Goal: Task Accomplishment & Management: Complete application form

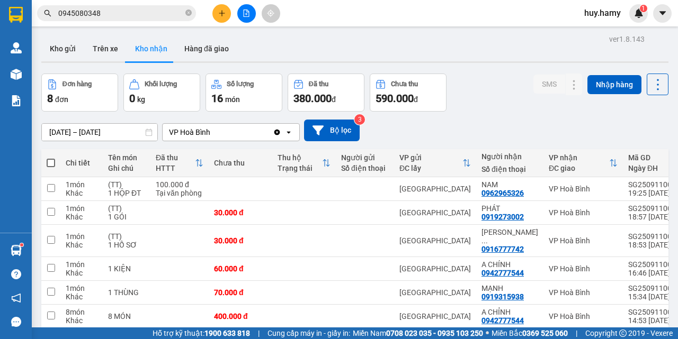
scroll to position [96, 0]
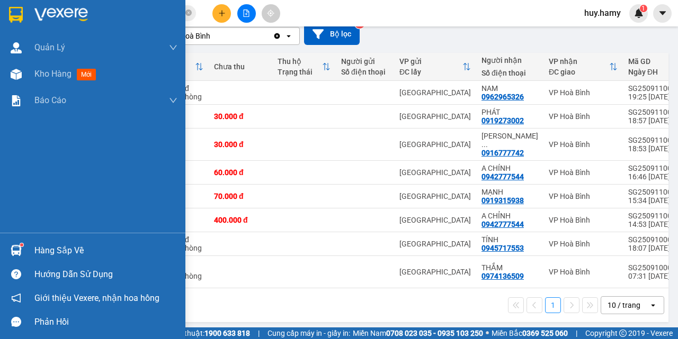
click at [51, 254] on div "Hàng sắp về" at bounding box center [105, 251] width 143 height 16
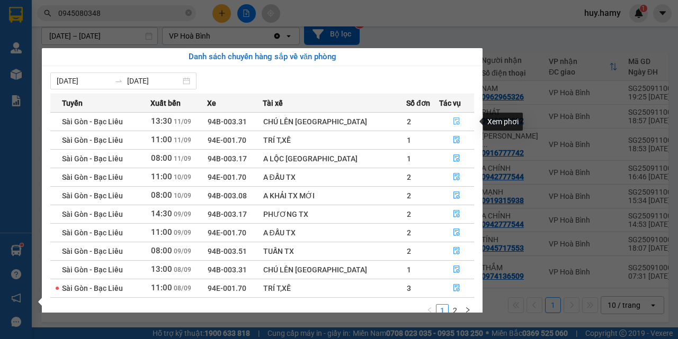
click at [453, 121] on icon "file-done" at bounding box center [456, 121] width 7 height 7
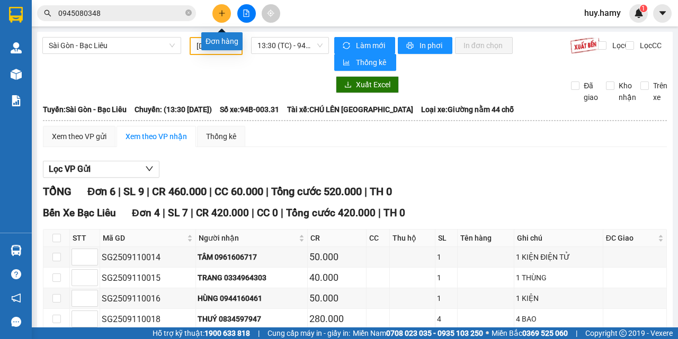
click at [219, 14] on icon "plus" at bounding box center [221, 13] width 7 height 7
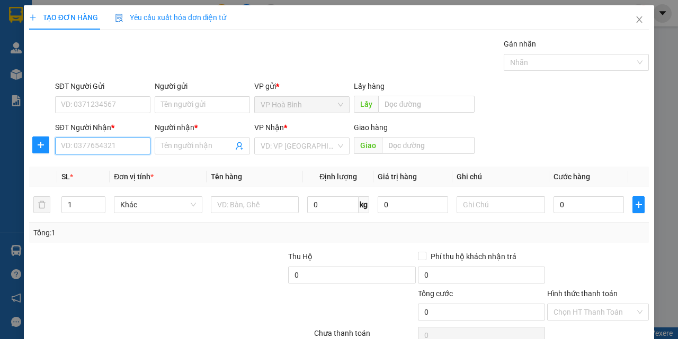
click at [107, 145] on input "SĐT Người Nhận *" at bounding box center [102, 146] width 95 height 17
click at [92, 166] on div "0938773828 - 9 HẬU" at bounding box center [102, 167] width 82 height 12
type input "0938773828"
type input "9 HẬU"
type input "50.000"
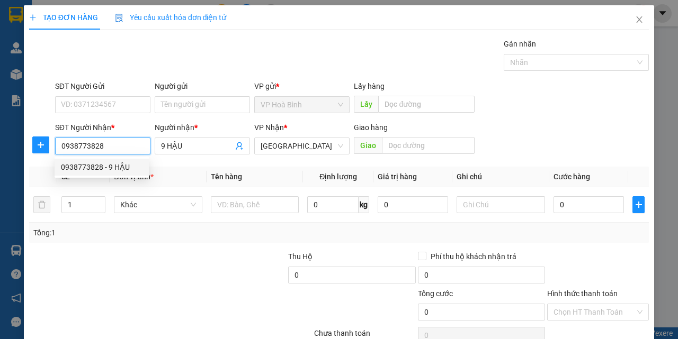
type input "50.000"
type input "0938773828"
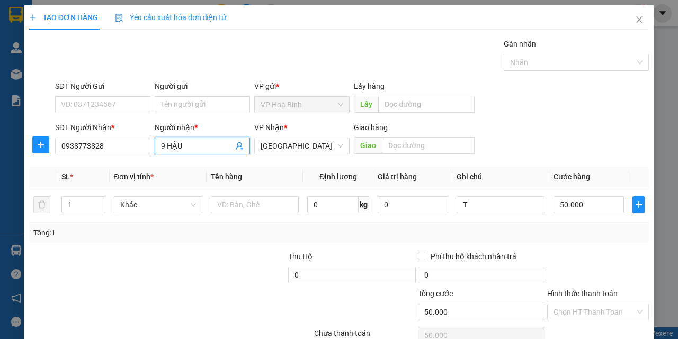
drag, startPoint x: 188, startPoint y: 140, endPoint x: 155, endPoint y: 152, distance: 35.5
click at [155, 152] on span "9 HẬU" at bounding box center [202, 146] width 95 height 17
drag, startPoint x: 191, startPoint y: 143, endPoint x: 140, endPoint y: 157, distance: 52.7
click at [140, 157] on div "SĐT Người Nhận * 0938773828 Người nhận * 9 HẬU 9 HẬU VP Nhận * [GEOGRAPHIC_DATA…" at bounding box center [352, 140] width 598 height 37
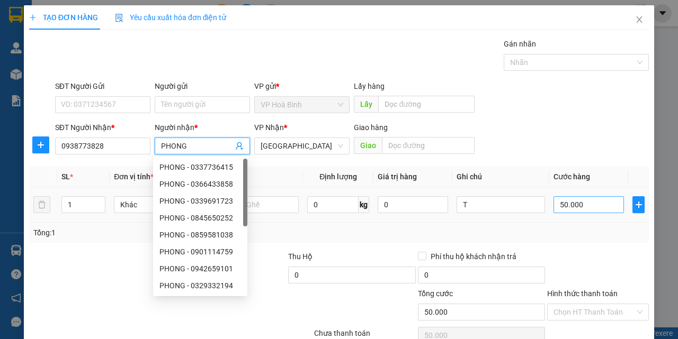
type input "PHONG"
click at [578, 210] on input "50.000" at bounding box center [588, 204] width 70 height 17
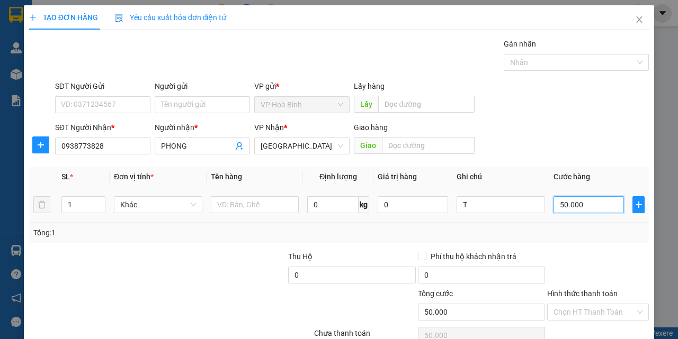
type input "7"
type input "70"
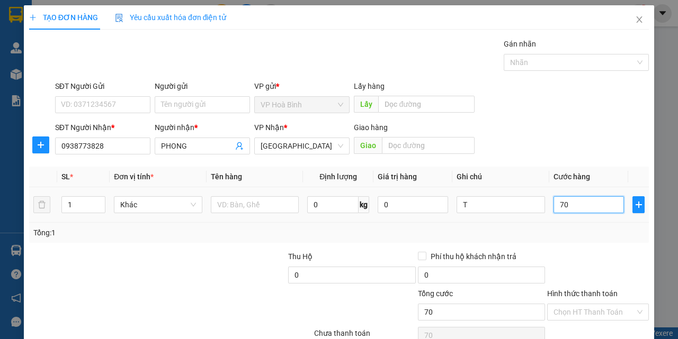
type input "700"
type input "7.000"
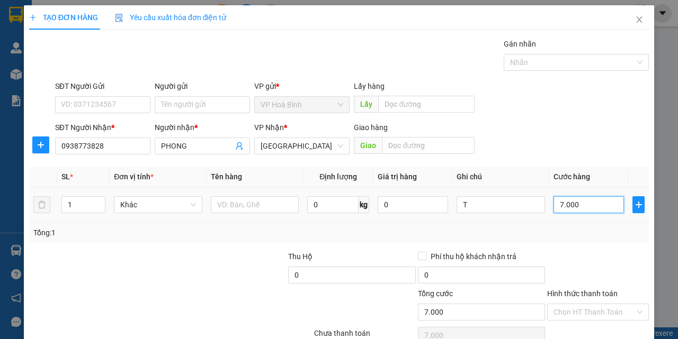
type input "70.000"
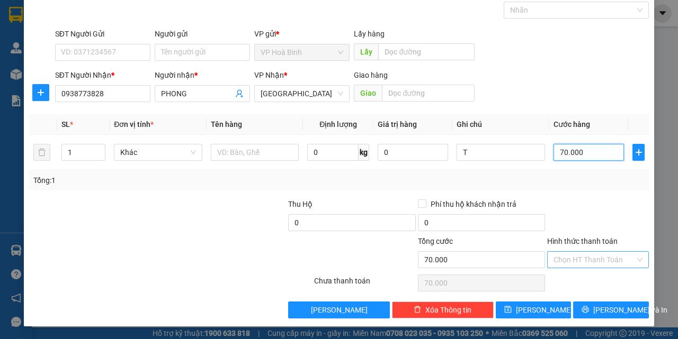
type input "70.000"
drag, startPoint x: 586, startPoint y: 258, endPoint x: 586, endPoint y: 268, distance: 10.6
click at [586, 259] on input "Hình thức thanh toán" at bounding box center [594, 260] width 82 height 16
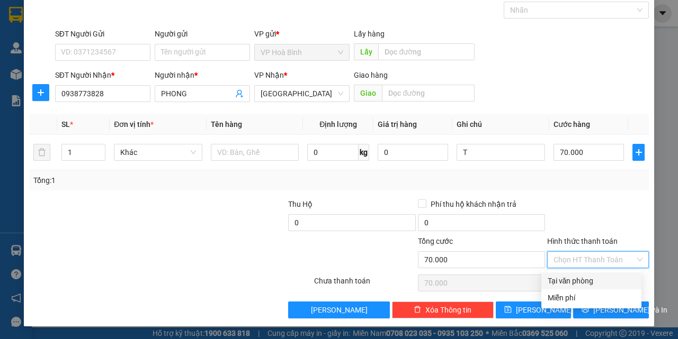
click at [581, 281] on div "Tại văn phòng" at bounding box center [590, 281] width 87 height 12
type input "0"
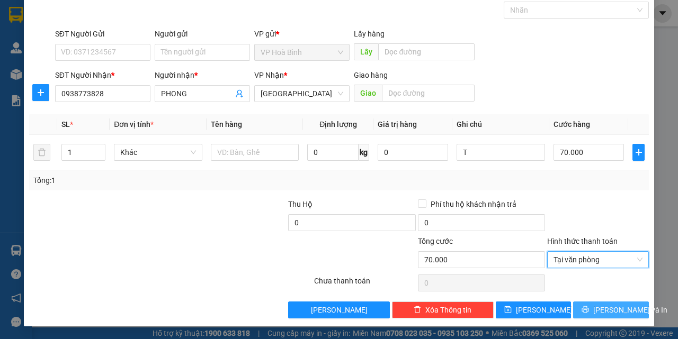
click at [598, 306] on span "[PERSON_NAME] và In" at bounding box center [630, 310] width 74 height 12
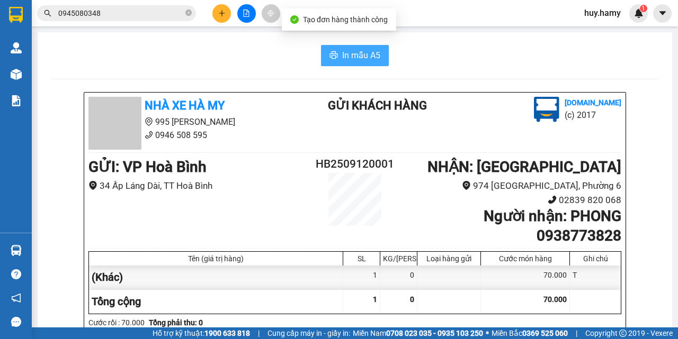
click at [343, 65] on button "In mẫu A5" at bounding box center [355, 55] width 68 height 21
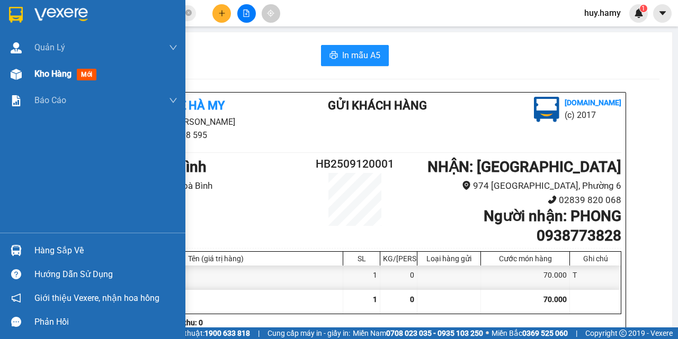
click at [44, 77] on span "Kho hàng" at bounding box center [52, 74] width 37 height 10
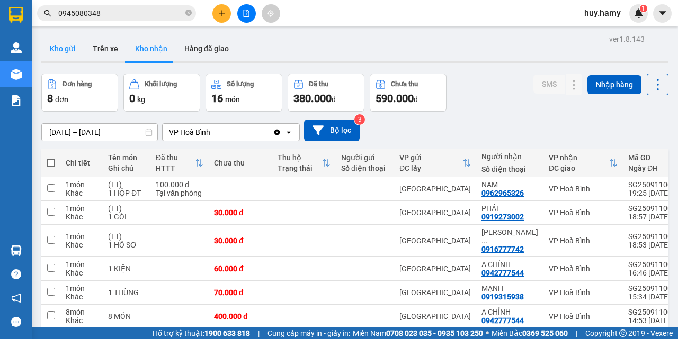
click at [56, 47] on button "Kho gửi" at bounding box center [62, 48] width 43 height 25
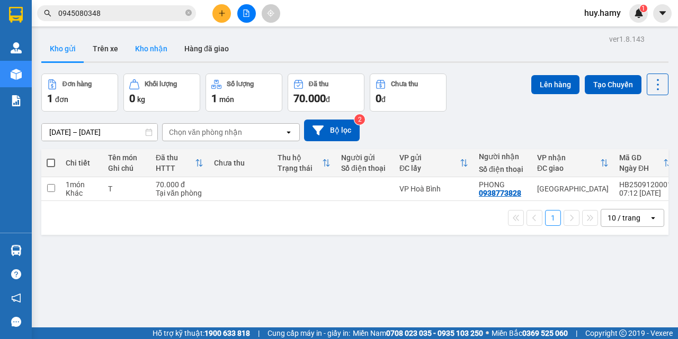
click at [145, 49] on button "Kho nhận" at bounding box center [151, 48] width 49 height 25
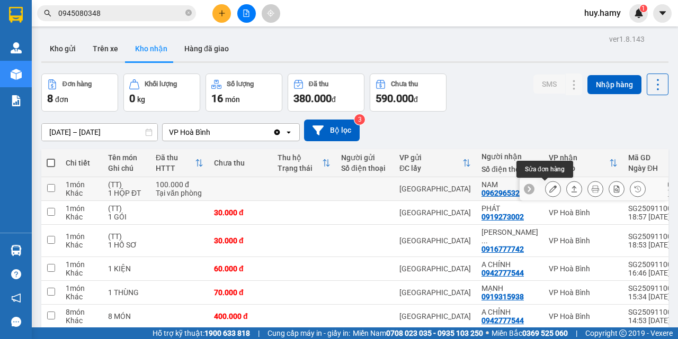
click at [545, 191] on button at bounding box center [552, 189] width 15 height 19
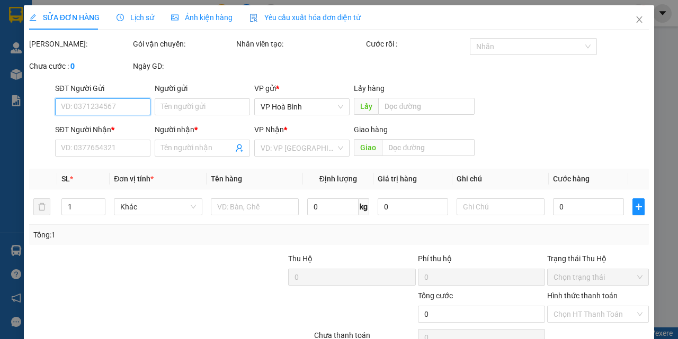
type input "0962965326"
type input "NAM"
type input "100.000"
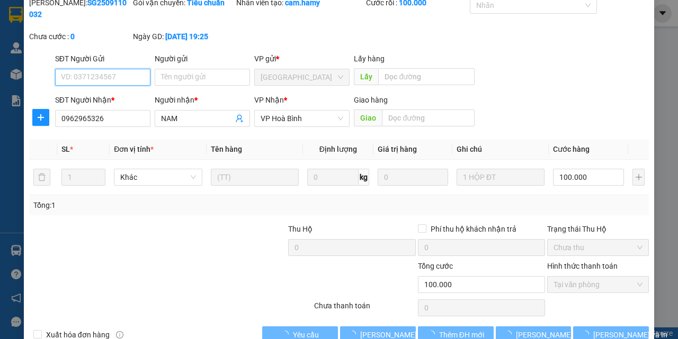
scroll to position [66, 0]
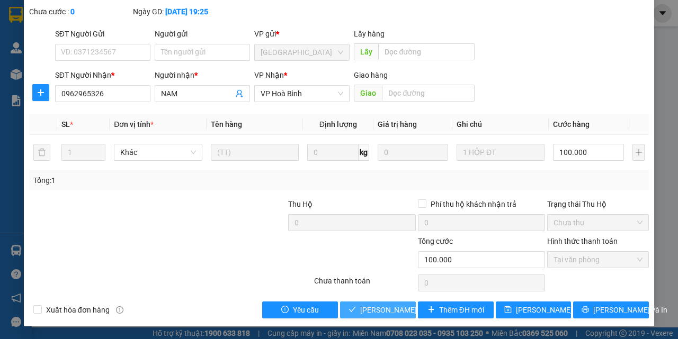
click at [353, 311] on button "[PERSON_NAME] và Giao hàng" at bounding box center [378, 310] width 76 height 17
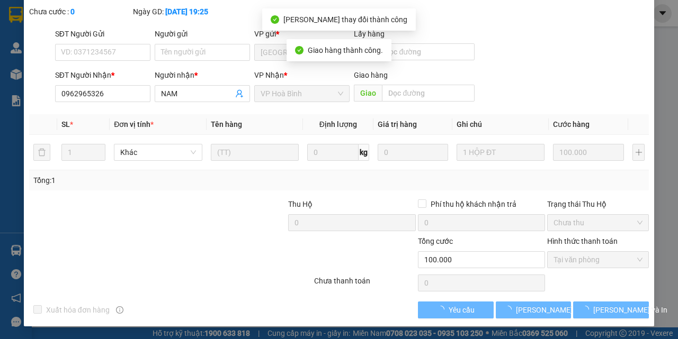
scroll to position [0, 0]
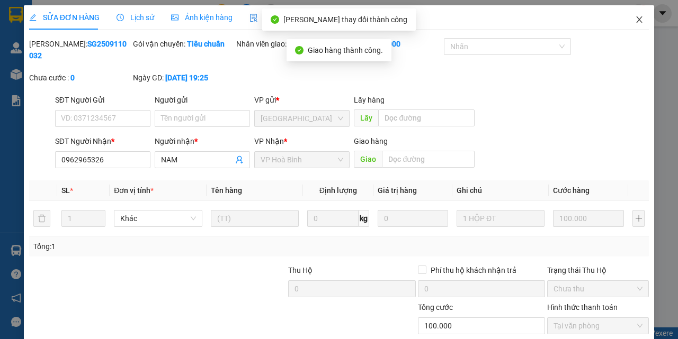
click at [625, 20] on span "Close" at bounding box center [639, 20] width 30 height 30
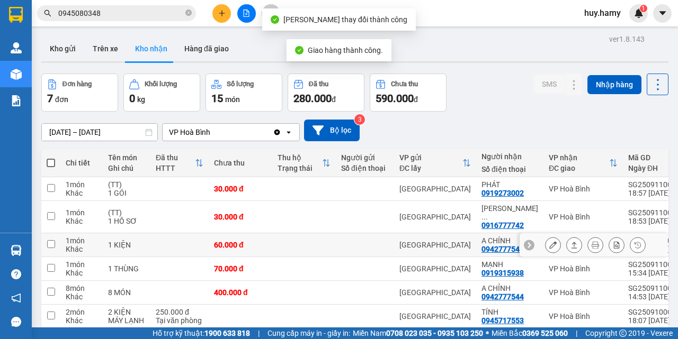
scroll to position [53, 0]
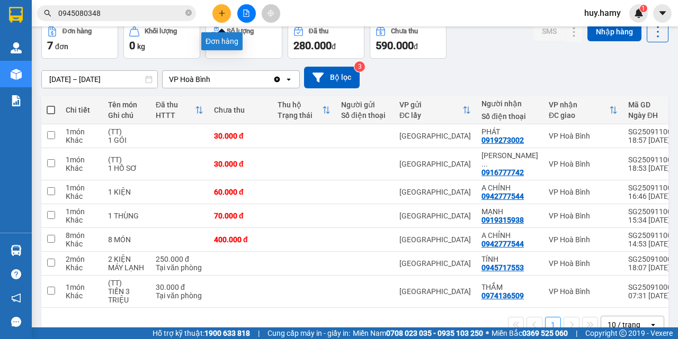
click at [221, 17] on button at bounding box center [221, 13] width 19 height 19
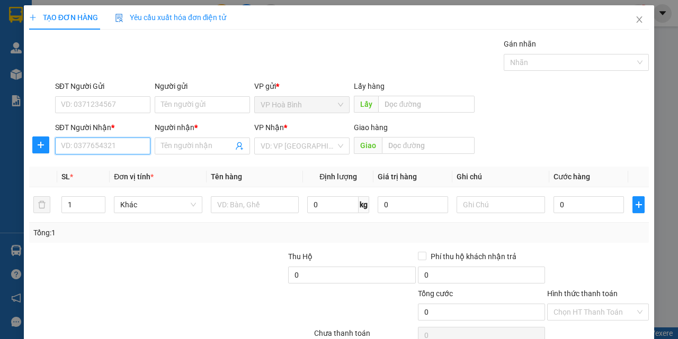
click at [114, 144] on input "SĐT Người Nhận *" at bounding box center [102, 146] width 95 height 17
type input "0839087081"
click at [94, 166] on div "0839087081 - TRÂM" at bounding box center [102, 167] width 82 height 12
type input "TRÂM"
type input "60.000"
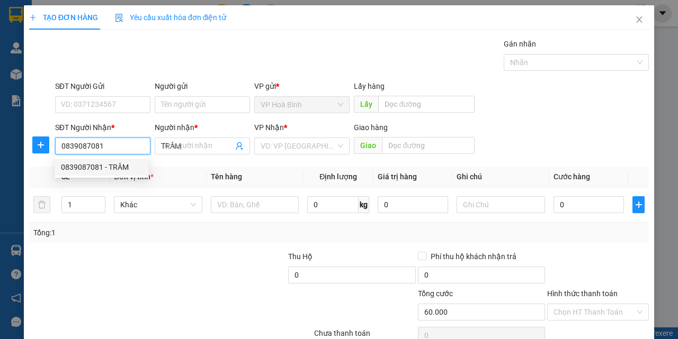
type input "60.000"
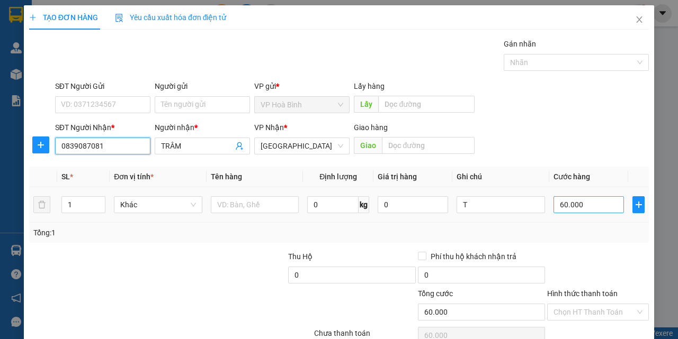
type input "0839087081"
click at [578, 211] on input "60.000" at bounding box center [588, 204] width 70 height 17
type input "8"
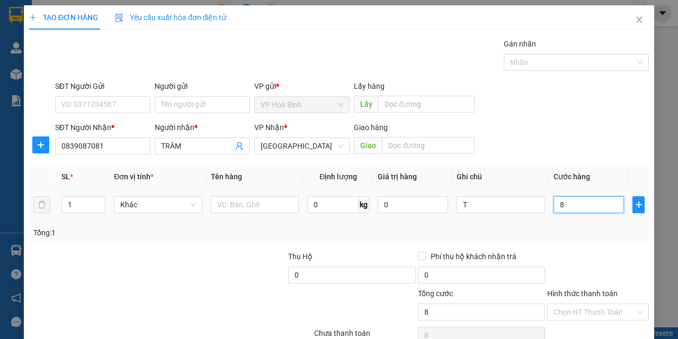
type input "80"
type input "800"
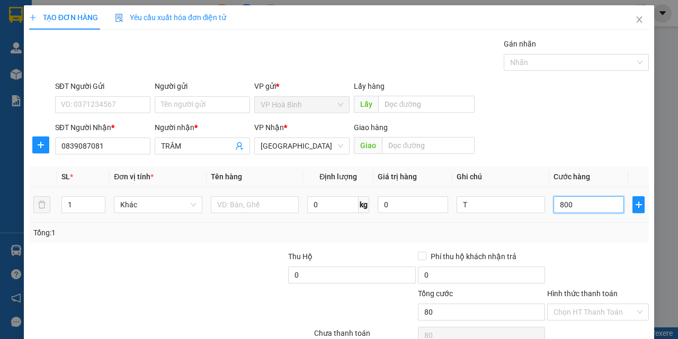
type input "800"
type input "8.000"
type input "80.000"
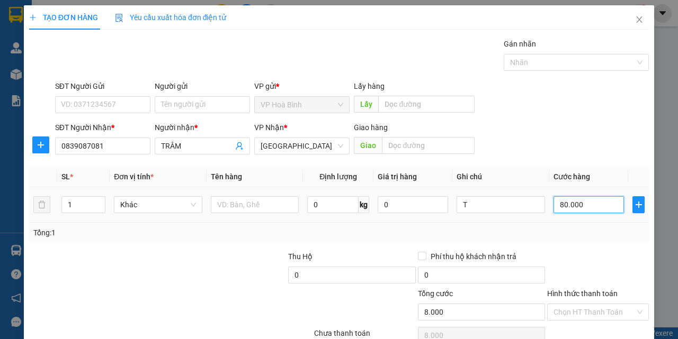
type input "80.000"
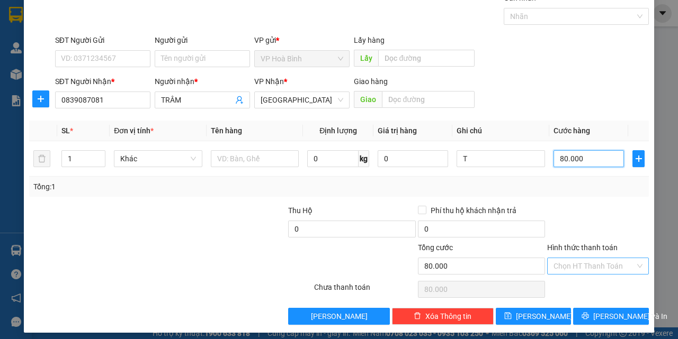
scroll to position [52, 0]
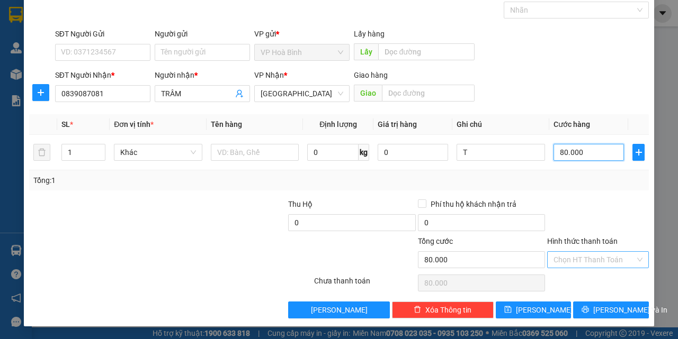
type input "80.000"
click at [583, 261] on input "Hình thức thanh toán" at bounding box center [594, 260] width 82 height 16
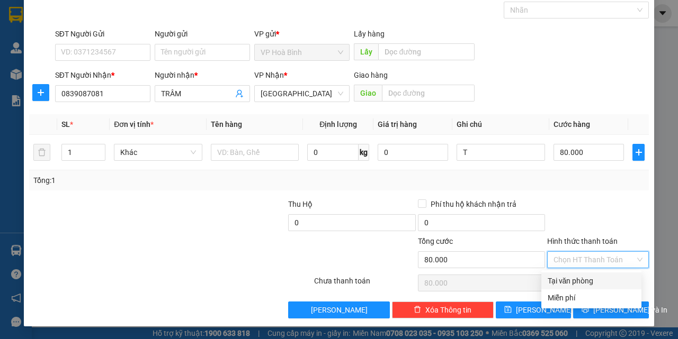
click at [581, 276] on div "Tại văn phòng" at bounding box center [590, 281] width 87 height 12
type input "0"
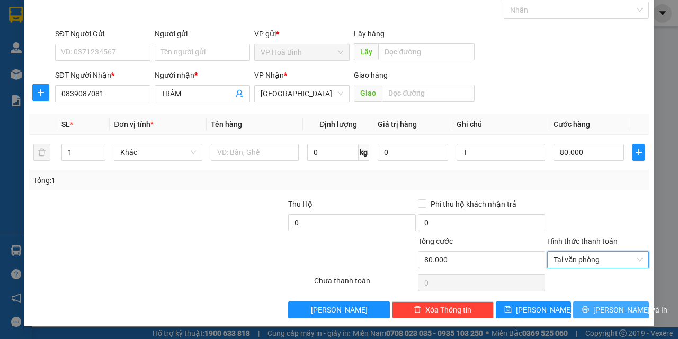
click at [581, 307] on button "[PERSON_NAME] và In" at bounding box center [611, 310] width 76 height 17
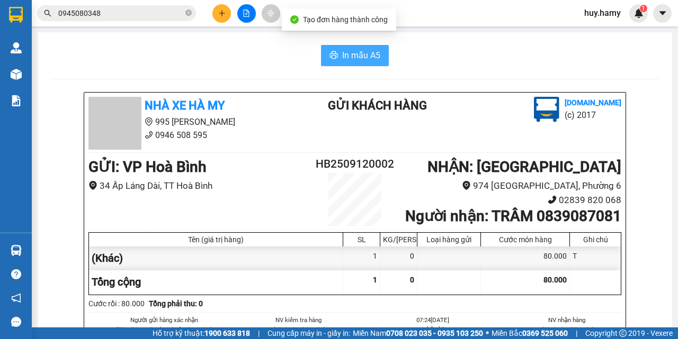
click at [360, 55] on span "In mẫu A5" at bounding box center [361, 55] width 38 height 13
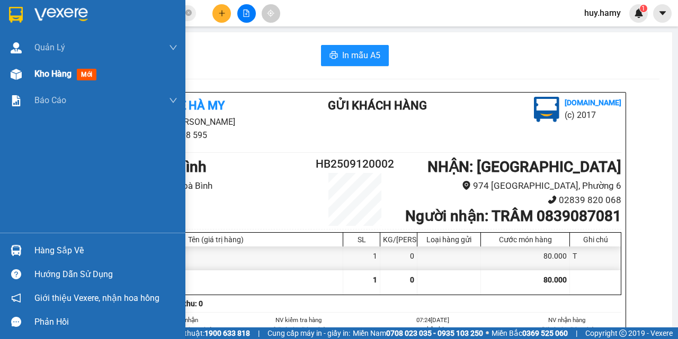
click at [48, 78] on span "Kho hàng" at bounding box center [52, 74] width 37 height 10
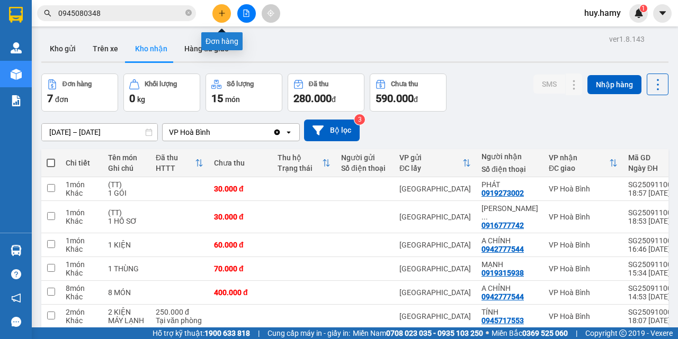
click at [217, 10] on button at bounding box center [221, 13] width 19 height 19
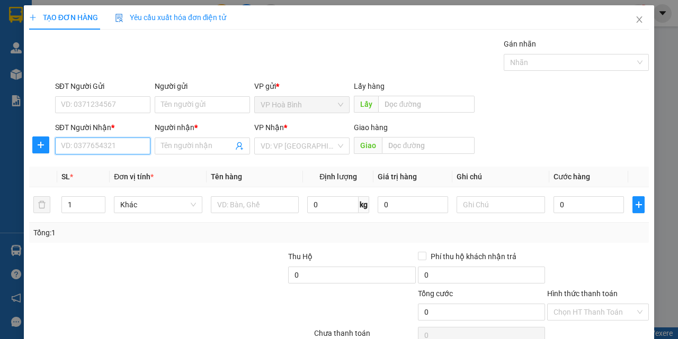
click at [100, 146] on input "SĐT Người Nhận *" at bounding box center [102, 146] width 95 height 17
type input "0918243919"
click at [100, 164] on div "0918243919 - NHÃ" at bounding box center [102, 167] width 82 height 12
type input "NHÃ"
type input "30.000"
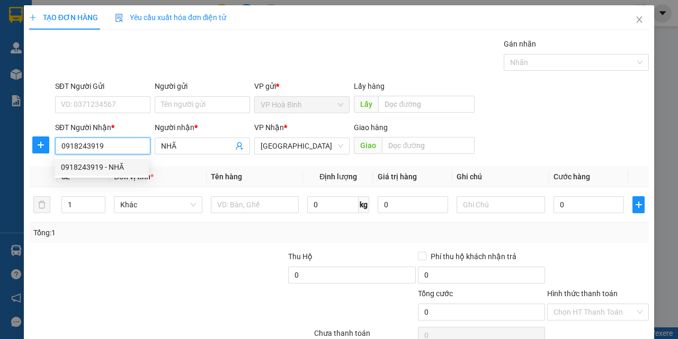
type input "30.000"
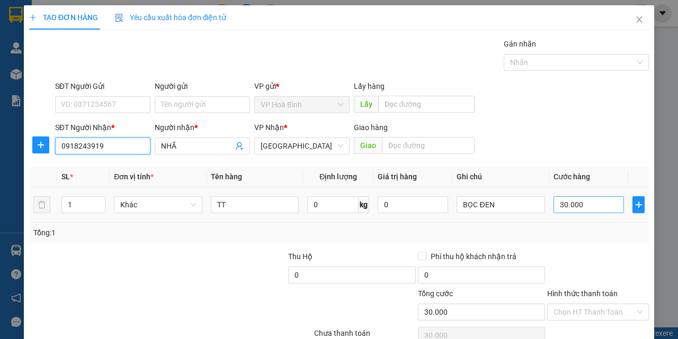
type input "0918243919"
click at [574, 205] on input "30.000" at bounding box center [588, 204] width 70 height 17
type input "4"
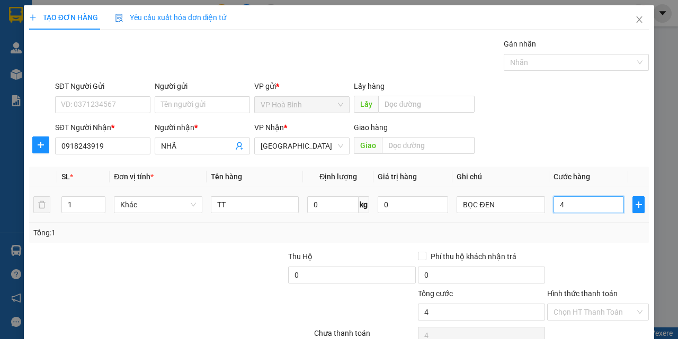
type input "40"
type input "400"
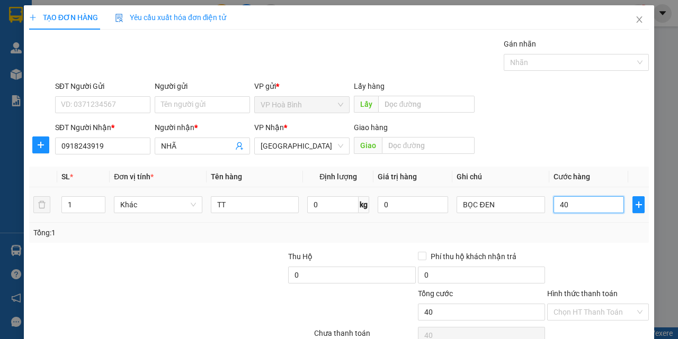
type input "400"
type input "4.000"
type input "40.000"
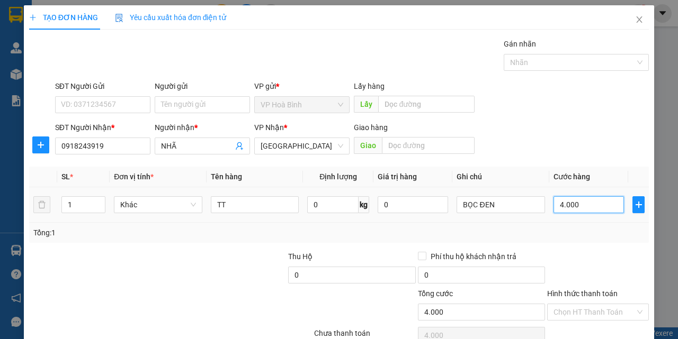
type input "40.000"
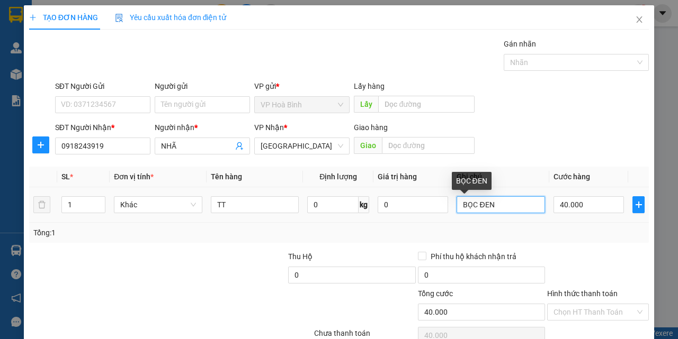
drag, startPoint x: 474, startPoint y: 208, endPoint x: 488, endPoint y: 206, distance: 14.4
click at [488, 206] on input "BỌC ĐEN" at bounding box center [500, 204] width 88 height 17
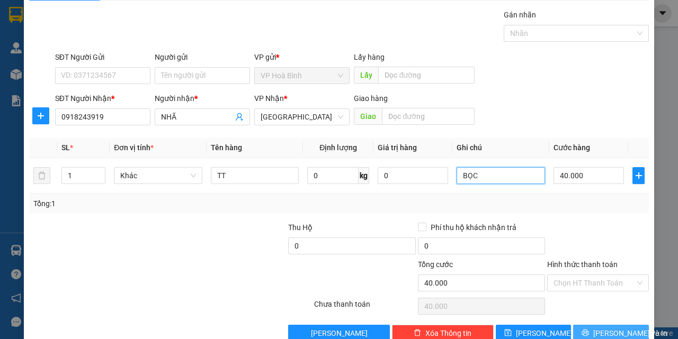
scroll to position [52, 0]
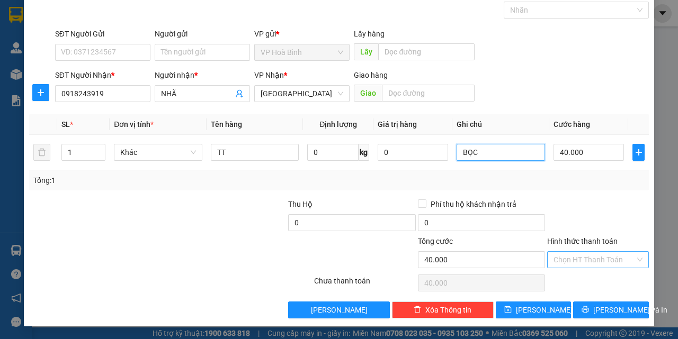
type input "BỌC"
click at [595, 255] on input "Hình thức thanh toán" at bounding box center [594, 260] width 82 height 16
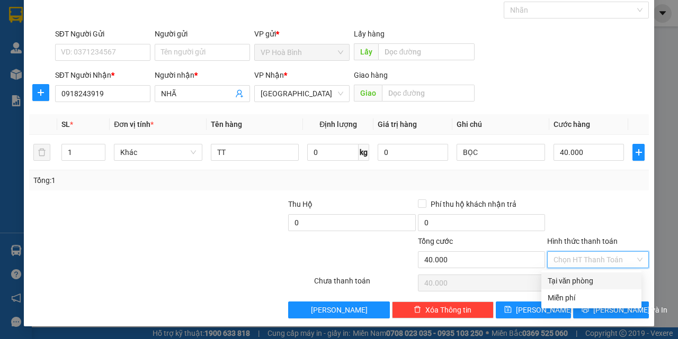
click at [588, 284] on div "Tại văn phòng" at bounding box center [590, 281] width 87 height 12
type input "0"
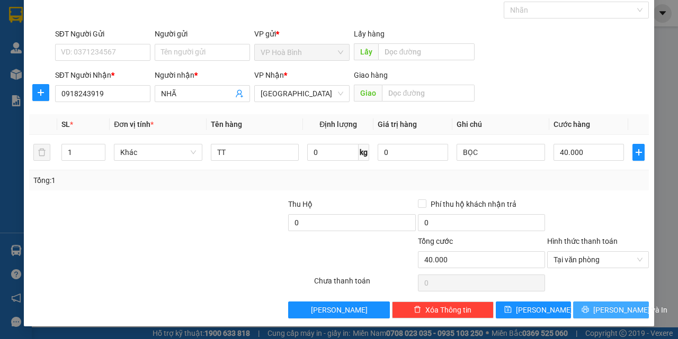
click at [600, 310] on span "[PERSON_NAME] và In" at bounding box center [630, 310] width 74 height 12
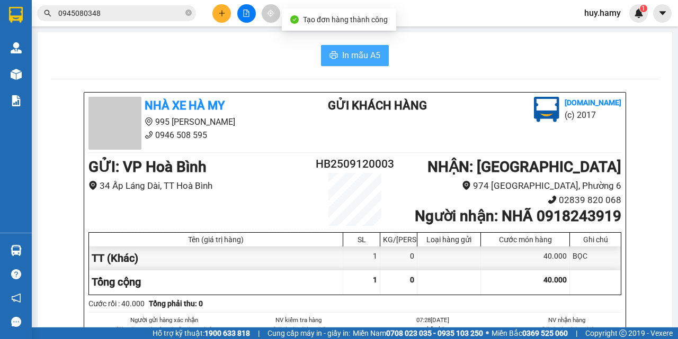
click at [368, 64] on button "In mẫu A5" at bounding box center [355, 55] width 68 height 21
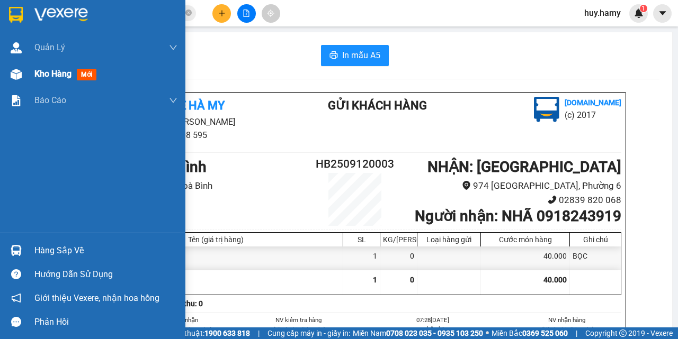
click at [49, 79] on span "Kho hàng" at bounding box center [52, 74] width 37 height 10
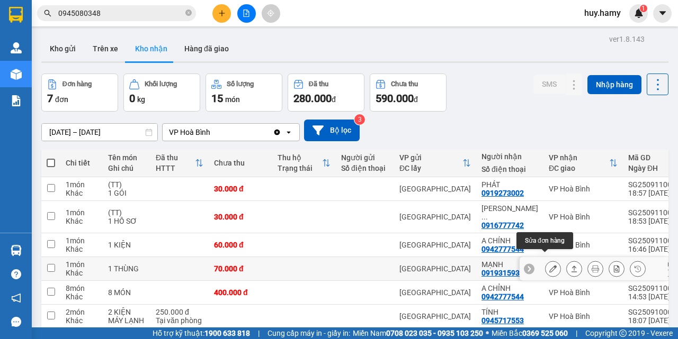
click at [549, 265] on icon at bounding box center [552, 268] width 7 height 7
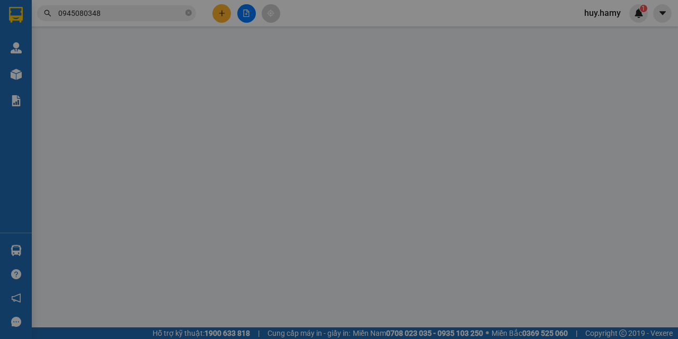
type input "0919315938"
type input "MẠNH"
type input "70.000"
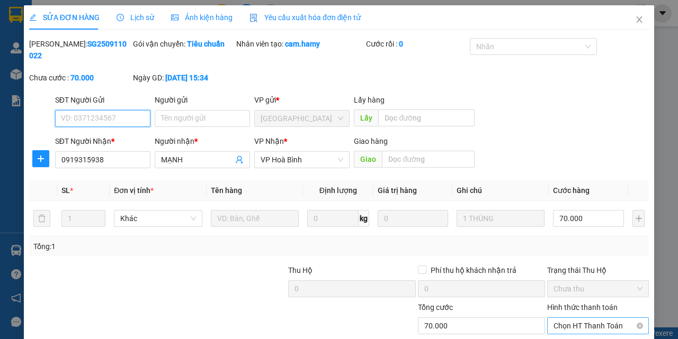
click at [565, 318] on span "Chọn HT Thanh Toán" at bounding box center [597, 326] width 89 height 16
type input "0"
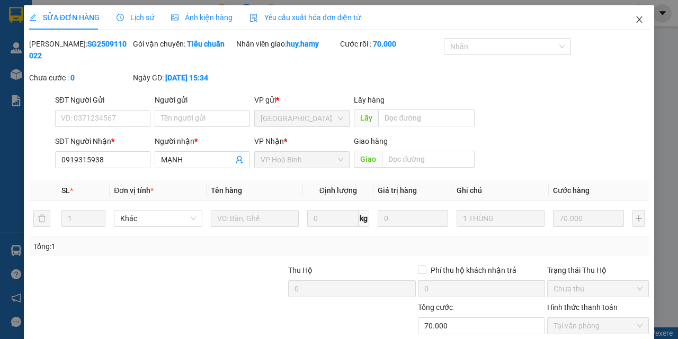
click at [635, 23] on icon "close" at bounding box center [639, 19] width 8 height 8
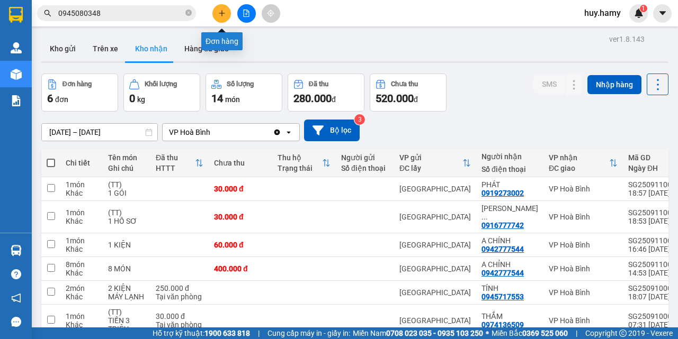
click at [222, 15] on icon "plus" at bounding box center [221, 13] width 1 height 6
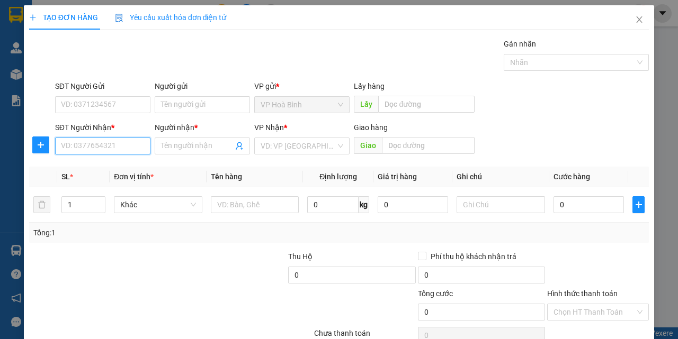
click at [110, 147] on input "SĐT Người Nhận *" at bounding box center [102, 146] width 95 height 17
type input "0902336532"
click at [96, 172] on div "0902336532 - KINH" at bounding box center [102, 167] width 82 height 12
type input "[DEMOGRAPHIC_DATA]"
type input "70.000"
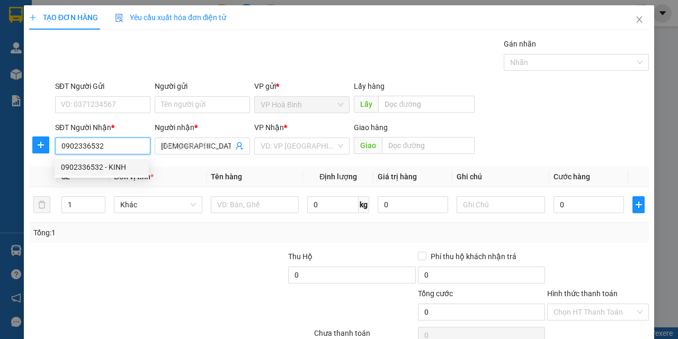
type input "70.000"
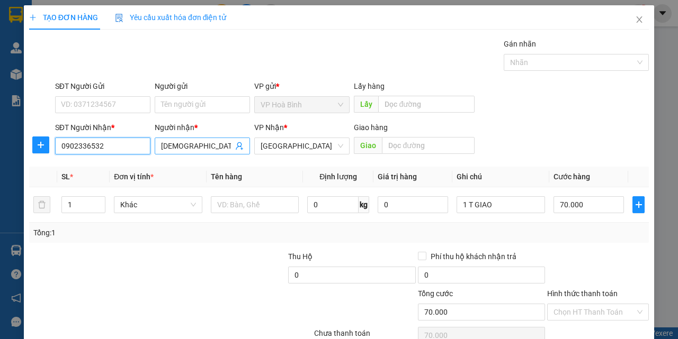
type input "0902336532"
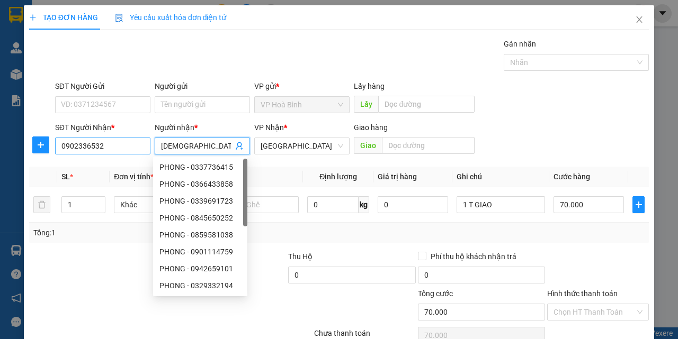
drag, startPoint x: 184, startPoint y: 143, endPoint x: 143, endPoint y: 151, distance: 41.0
click at [143, 151] on div "SĐT Người Nhận * 0902336532 Người nhận * KINH VP Nhận * [GEOGRAPHIC_DATA] Giao …" at bounding box center [352, 140] width 598 height 37
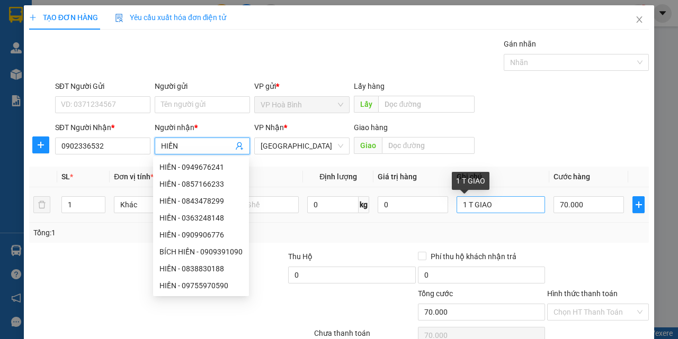
type input "HIỀN"
drag, startPoint x: 505, startPoint y: 209, endPoint x: 480, endPoint y: 213, distance: 25.2
click at [505, 210] on input "1 T GIAO" at bounding box center [500, 204] width 88 height 17
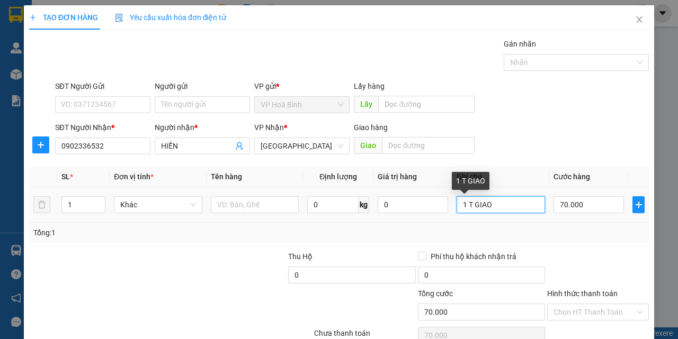
drag, startPoint x: 470, startPoint y: 208, endPoint x: 495, endPoint y: 203, distance: 25.2
click at [495, 203] on input "1 T GIAO" at bounding box center [500, 204] width 88 height 17
click at [590, 304] on input "Hình thức thanh toán" at bounding box center [594, 312] width 82 height 16
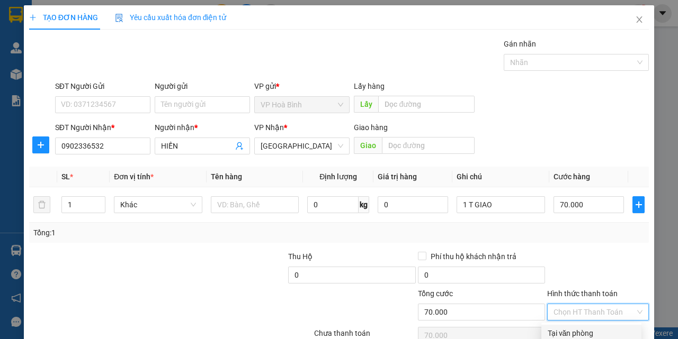
click at [574, 328] on div "Tại văn phòng" at bounding box center [590, 334] width 87 height 12
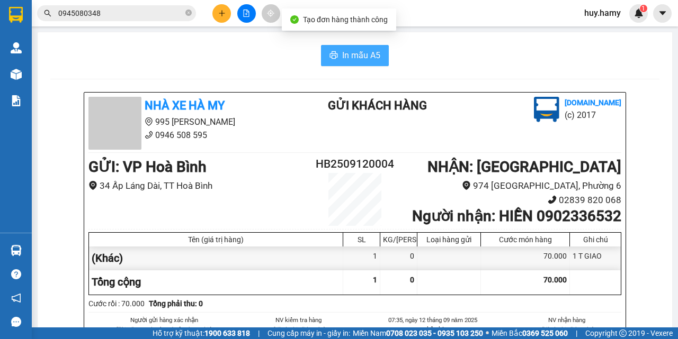
click at [354, 48] on button "In mẫu A5" at bounding box center [355, 55] width 68 height 21
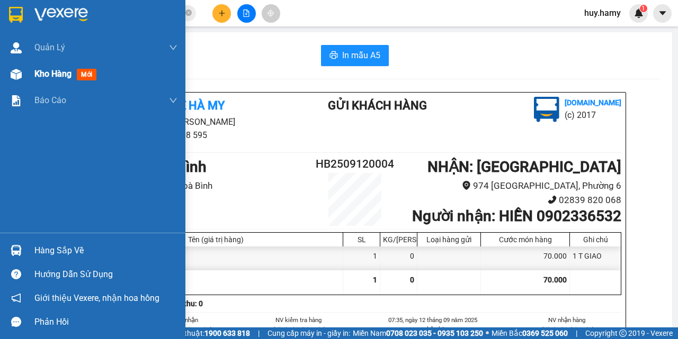
drag, startPoint x: 41, startPoint y: 62, endPoint x: 48, endPoint y: 86, distance: 25.3
click at [41, 64] on div "Kho hàng mới" at bounding box center [105, 74] width 143 height 26
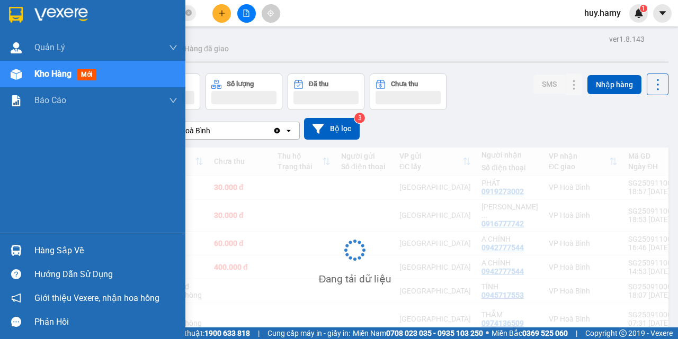
click at [49, 82] on div "Kho hàng mới" at bounding box center [105, 74] width 143 height 26
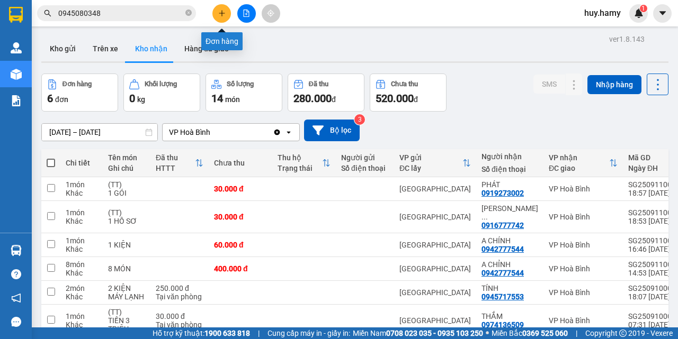
click at [225, 17] on button at bounding box center [221, 13] width 19 height 19
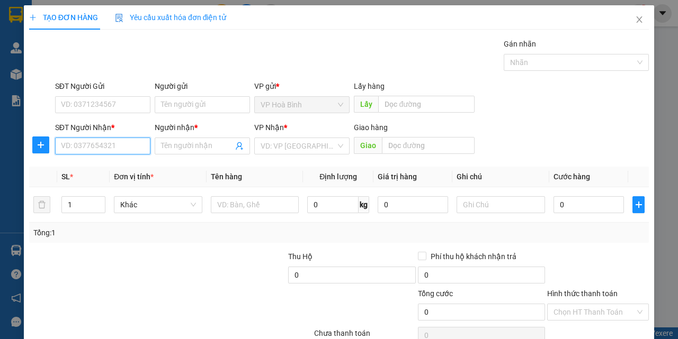
click at [110, 140] on input "SĐT Người Nhận *" at bounding box center [102, 146] width 95 height 17
type input "0909397076"
click at [100, 168] on div "0909397076 - TÝ" at bounding box center [102, 167] width 82 height 12
type input "TÝ"
type input "40.000"
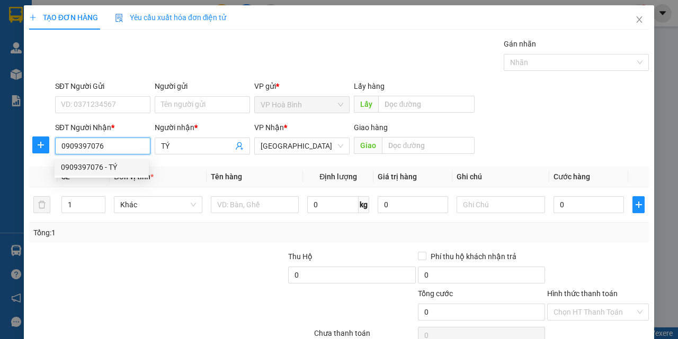
type input "40.000"
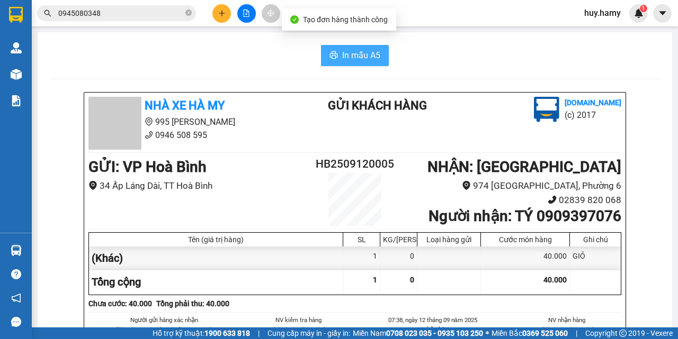
click at [373, 56] on span "In mẫu A5" at bounding box center [361, 55] width 38 height 13
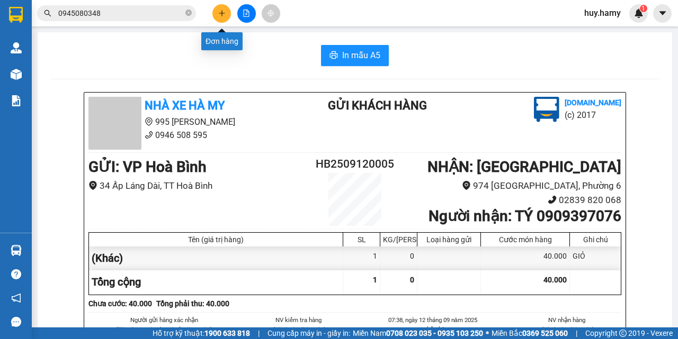
click at [219, 7] on button at bounding box center [221, 13] width 19 height 19
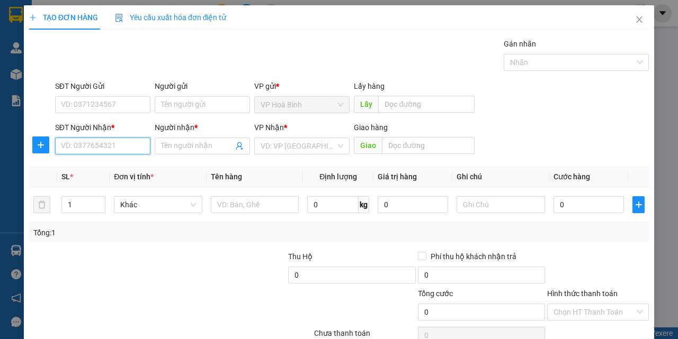
click at [118, 148] on input "SĐT Người Nhận *" at bounding box center [102, 146] width 95 height 17
type input "0948580899"
click at [112, 167] on div "0948580899 - TRÍ" at bounding box center [102, 167] width 82 height 12
type input "TRÍ"
type input "40.000"
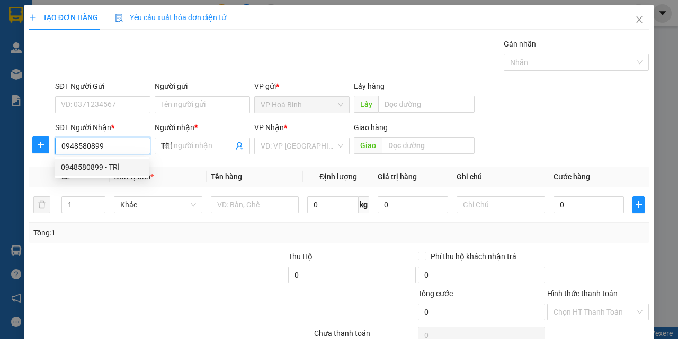
type input "40.000"
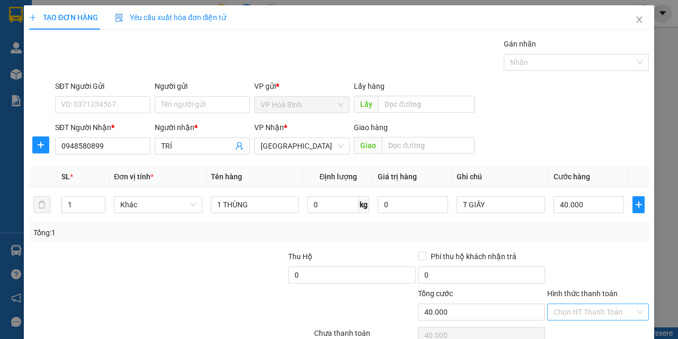
click at [567, 304] on input "Hình thức thanh toán" at bounding box center [594, 312] width 82 height 16
click at [572, 328] on div "Tại văn phòng" at bounding box center [590, 334] width 87 height 12
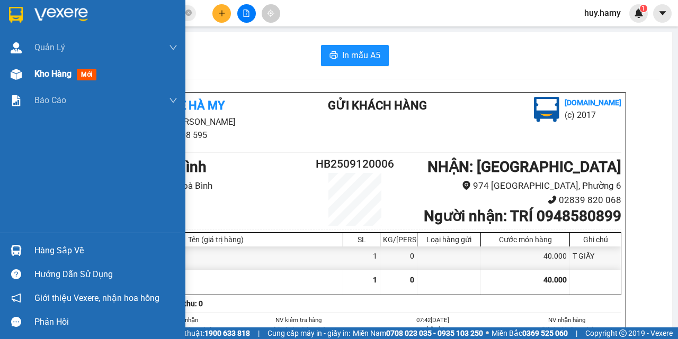
click at [49, 68] on div "Kho hàng mới" at bounding box center [67, 73] width 66 height 13
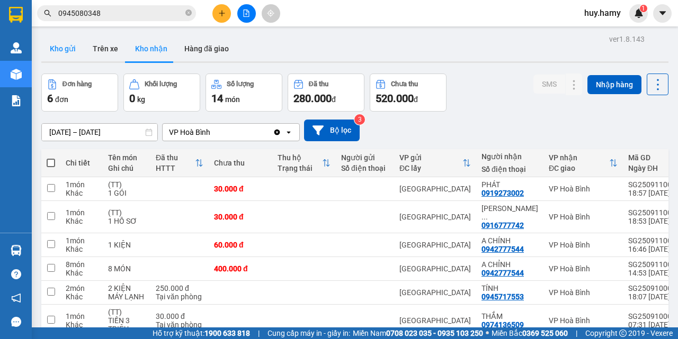
click at [65, 49] on button "Kho gửi" at bounding box center [62, 48] width 43 height 25
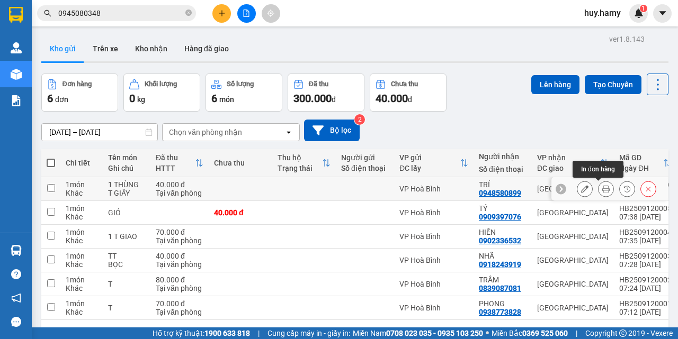
click at [602, 191] on icon at bounding box center [605, 188] width 7 height 7
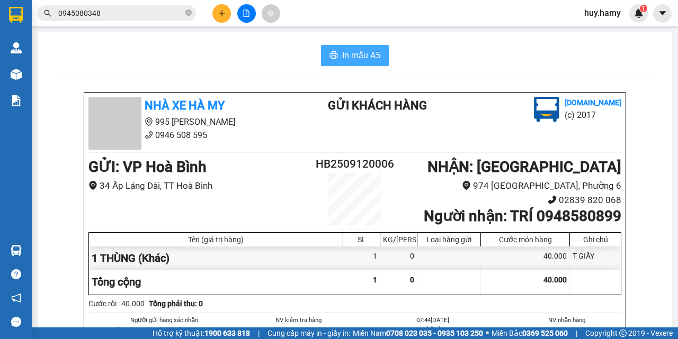
click at [371, 64] on button "In mẫu A5" at bounding box center [355, 55] width 68 height 21
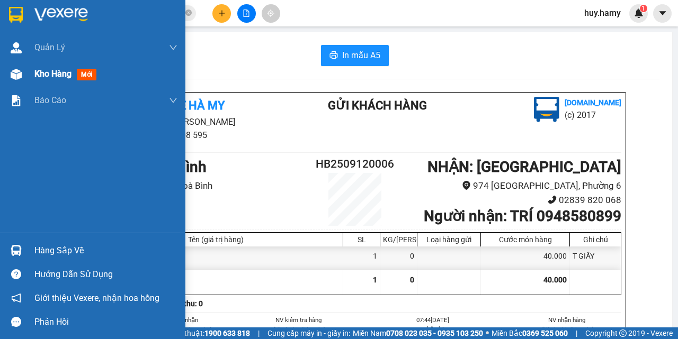
click at [52, 75] on span "Kho hàng" at bounding box center [52, 74] width 37 height 10
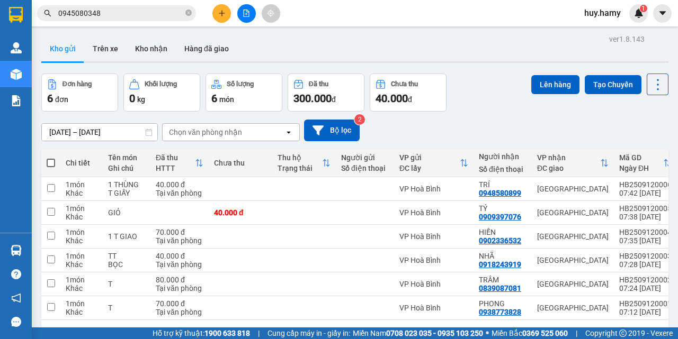
click at [59, 47] on button "Kho gửi" at bounding box center [62, 48] width 43 height 25
click at [214, 15] on button at bounding box center [221, 13] width 19 height 19
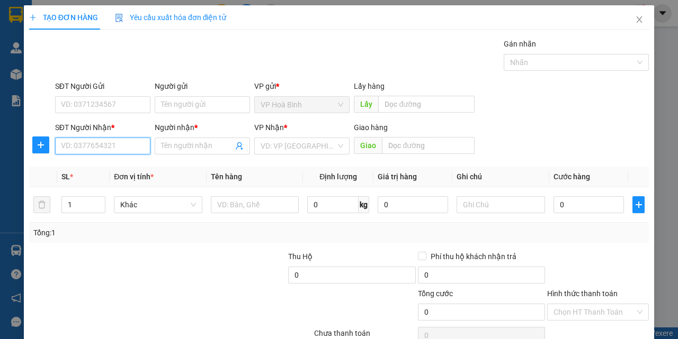
click at [111, 152] on input "SĐT Người Nhận *" at bounding box center [102, 146] width 95 height 17
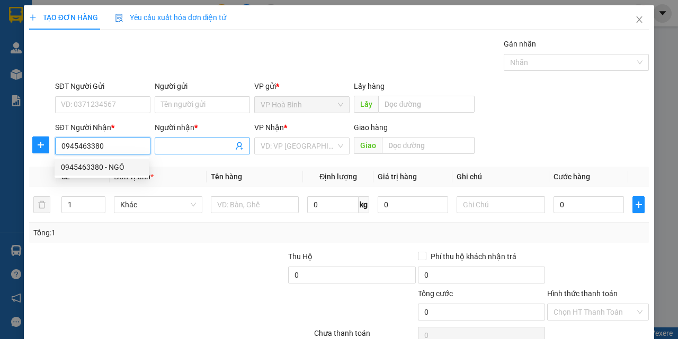
type input "0945463380"
click at [167, 147] on input "Người nhận *" at bounding box center [197, 146] width 72 height 12
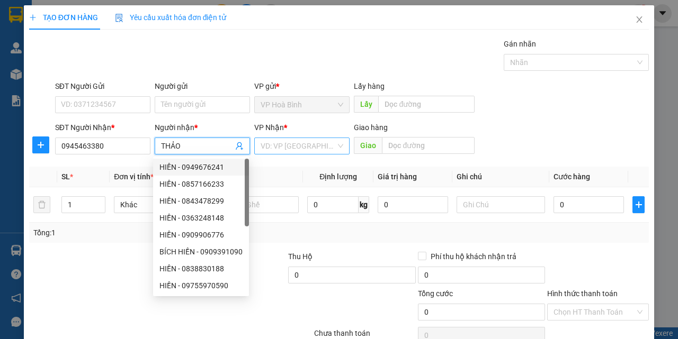
type input "THẢO"
click at [289, 147] on input "search" at bounding box center [298, 146] width 75 height 16
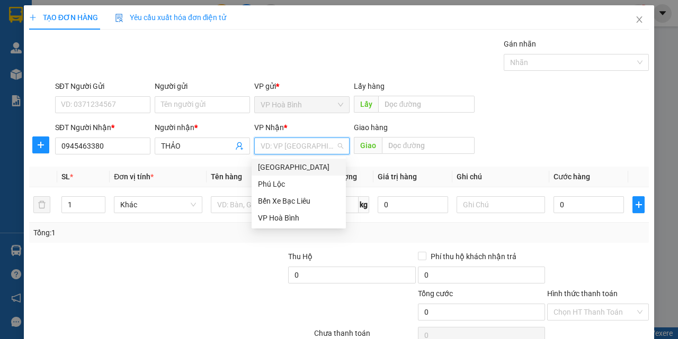
click at [291, 165] on div "[GEOGRAPHIC_DATA]" at bounding box center [299, 167] width 82 height 12
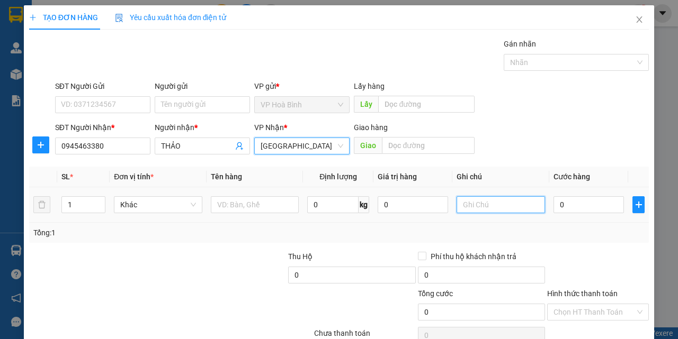
click at [471, 204] on input "text" at bounding box center [500, 204] width 88 height 17
type input "T"
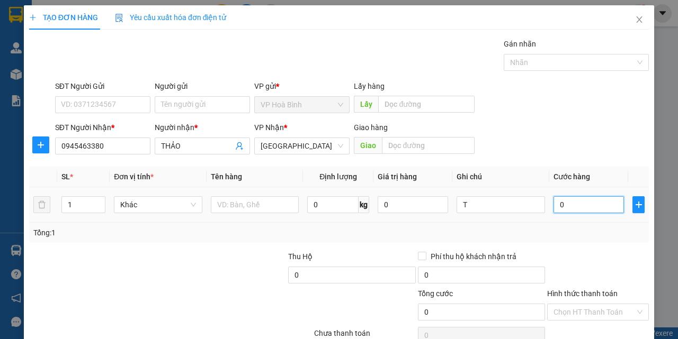
click at [569, 205] on input "0" at bounding box center [588, 204] width 70 height 17
type input "5"
type input "50"
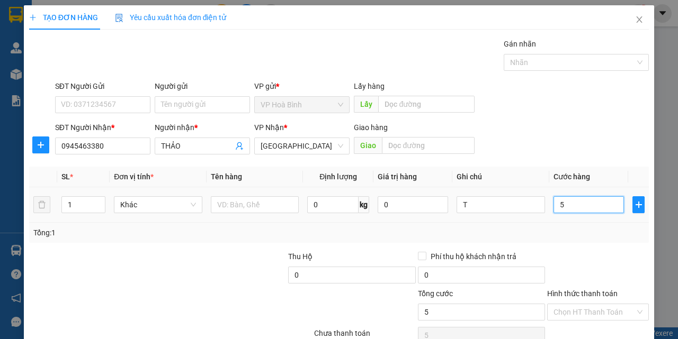
type input "50"
type input "500"
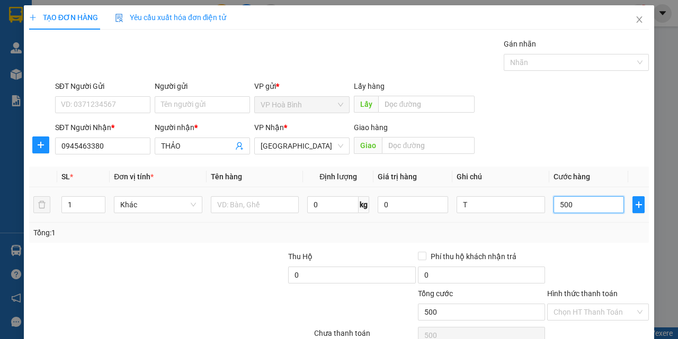
type input "5.000"
type input "50.000"
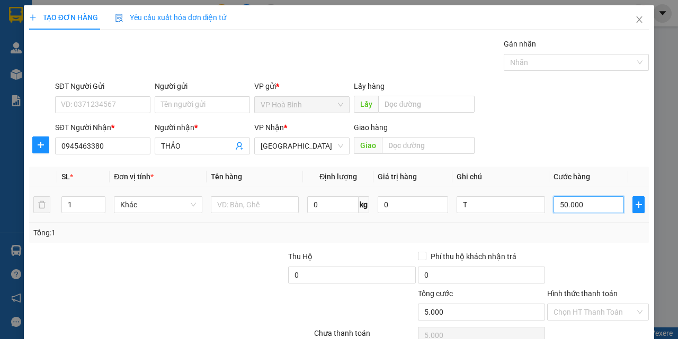
type input "50.000"
click at [591, 304] on input "Hình thức thanh toán" at bounding box center [594, 312] width 82 height 16
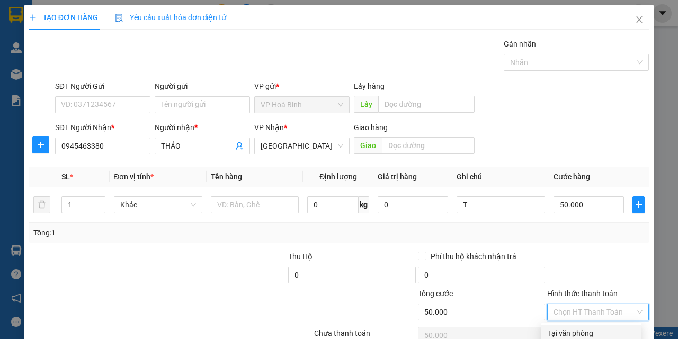
click at [590, 328] on div "Tại văn phòng" at bounding box center [590, 334] width 87 height 12
type input "0"
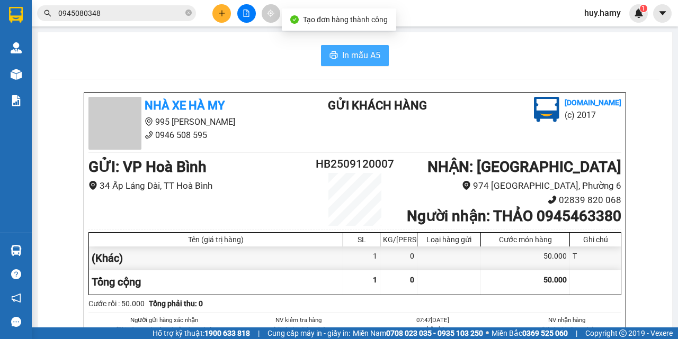
click at [347, 61] on span "In mẫu A5" at bounding box center [361, 55] width 38 height 13
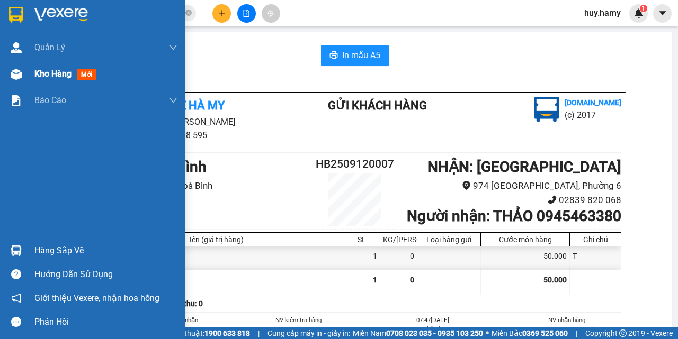
click at [52, 76] on span "Kho hàng" at bounding box center [52, 74] width 37 height 10
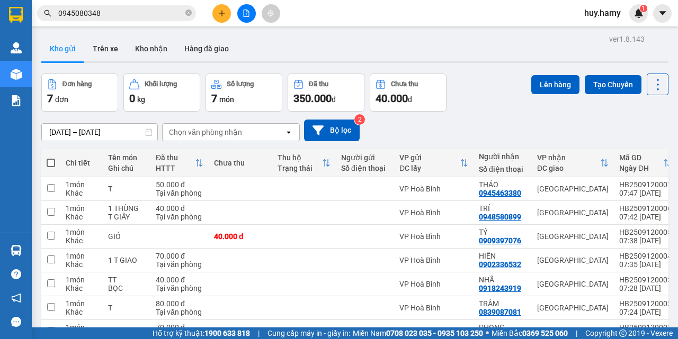
click at [51, 163] on span at bounding box center [51, 163] width 8 height 8
click at [51, 158] on input "checkbox" at bounding box center [51, 158] width 0 height 0
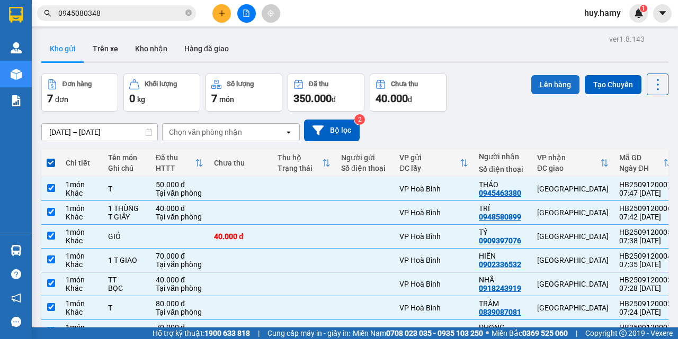
click at [539, 85] on button "Lên hàng" at bounding box center [555, 84] width 48 height 19
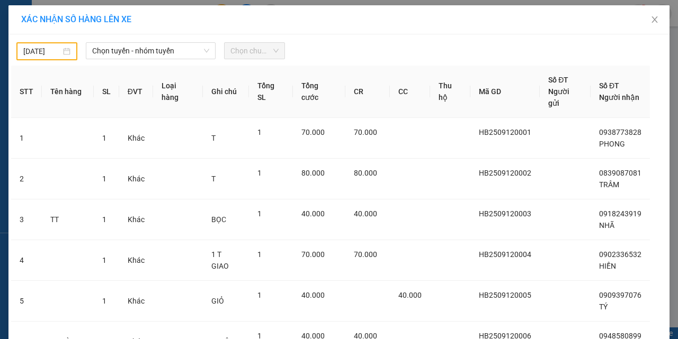
click at [61, 51] on div "[DATE]" at bounding box center [46, 52] width 47 height 12
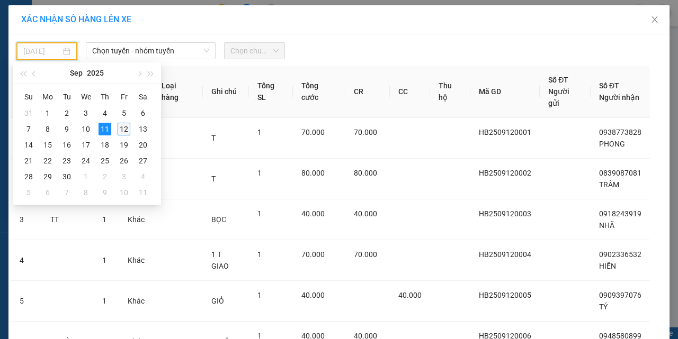
click at [119, 131] on div "12" at bounding box center [124, 129] width 13 height 13
type input "[DATE]"
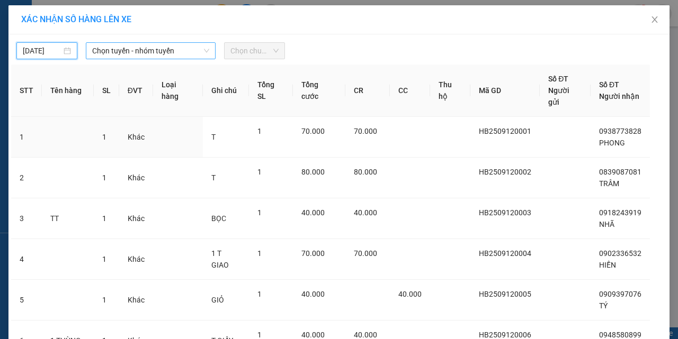
click at [168, 43] on span "Chọn tuyến - nhóm tuyến" at bounding box center [150, 51] width 117 height 16
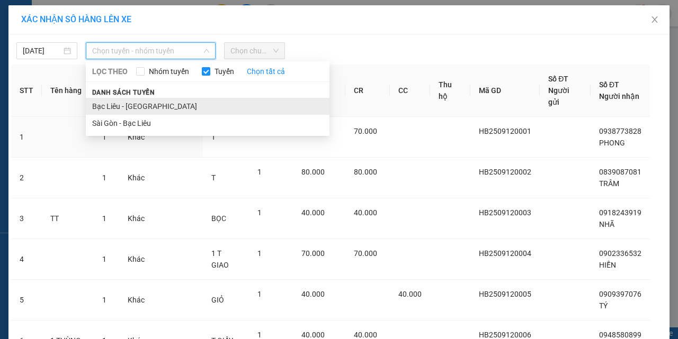
click at [147, 103] on li "Bạc Liêu - [GEOGRAPHIC_DATA]" at bounding box center [208, 106] width 244 height 17
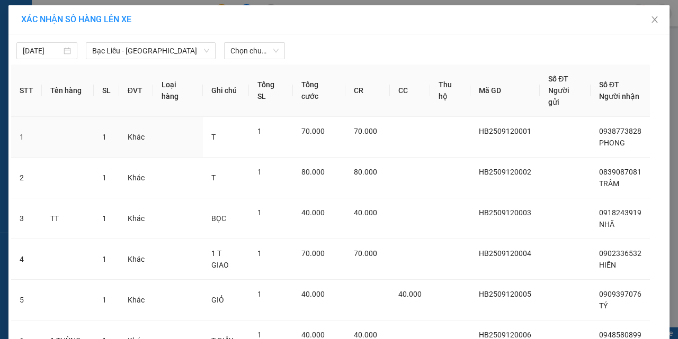
click at [249, 59] on div "[DATE] Bạc Liêu - [GEOGRAPHIC_DATA] LỌC THEO Nhóm tuyến Tuyến Chọn tất cả Danh …" at bounding box center [338, 256] width 661 height 444
click at [252, 53] on span "Chọn chuyến" at bounding box center [254, 51] width 48 height 16
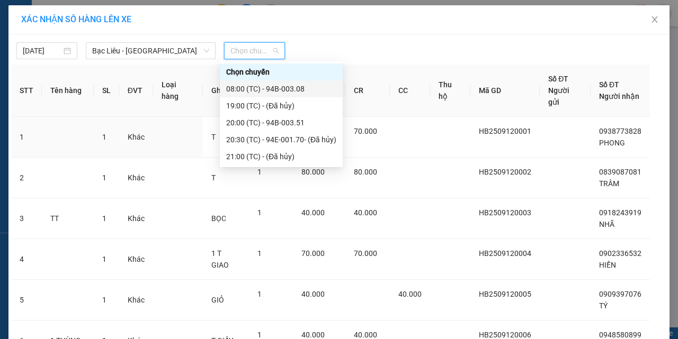
drag, startPoint x: 281, startPoint y: 83, endPoint x: 282, endPoint y: 111, distance: 28.6
click at [281, 84] on div "08:00 (TC) - 94B-003.08" at bounding box center [281, 88] width 123 height 17
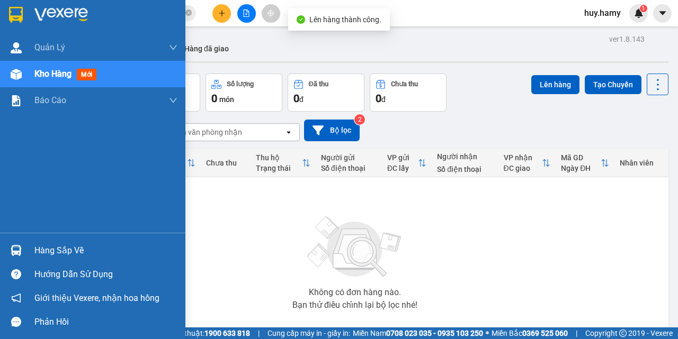
click at [66, 245] on div "Hàng sắp về" at bounding box center [105, 251] width 143 height 16
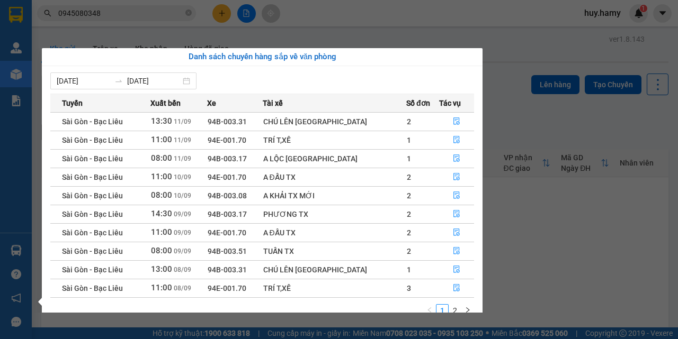
click at [17, 147] on div "Quản Lý Quản lý khách hàng mới Kho hàng mới Báo cáo Báo cáo dòng tiền (nhà xe) …" at bounding box center [16, 169] width 32 height 339
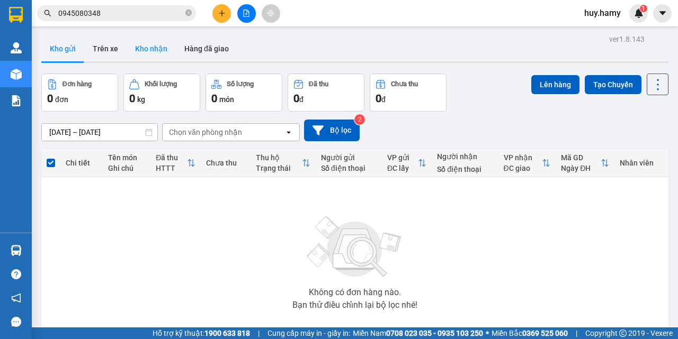
click at [134, 51] on button "Kho nhận" at bounding box center [151, 48] width 49 height 25
